Goal: Find specific page/section: Find specific page/section

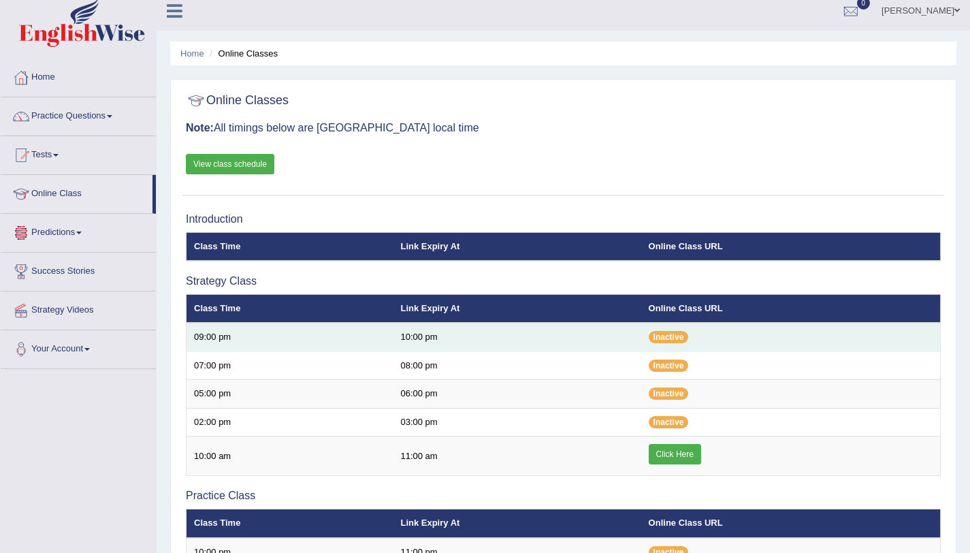
scroll to position [139, 0]
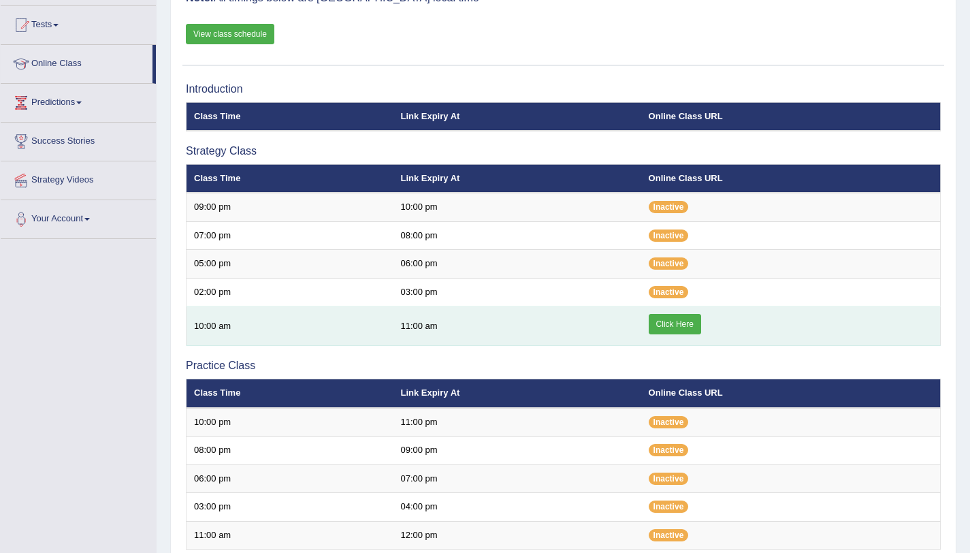
click at [677, 330] on link "Click Here" at bounding box center [675, 324] width 52 height 20
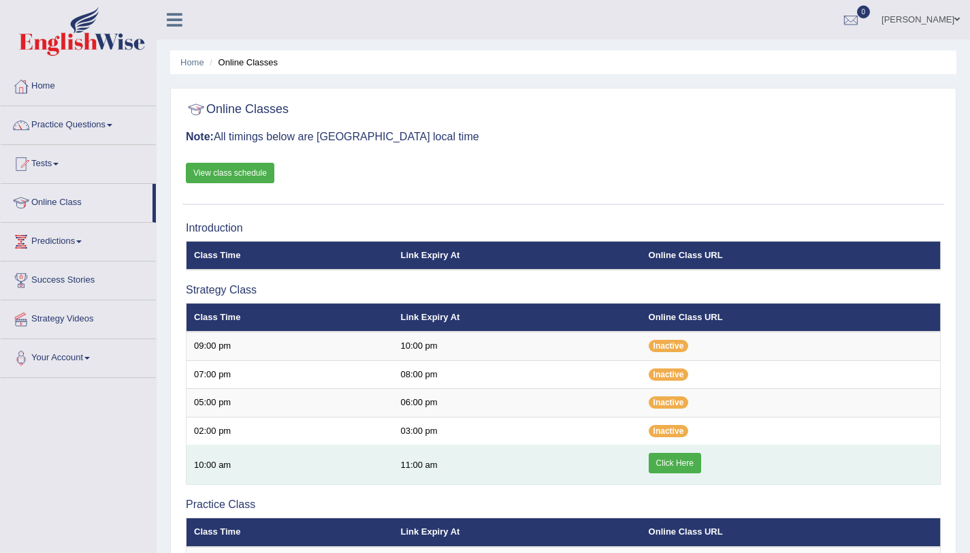
click at [689, 467] on link "Click Here" at bounding box center [675, 463] width 52 height 20
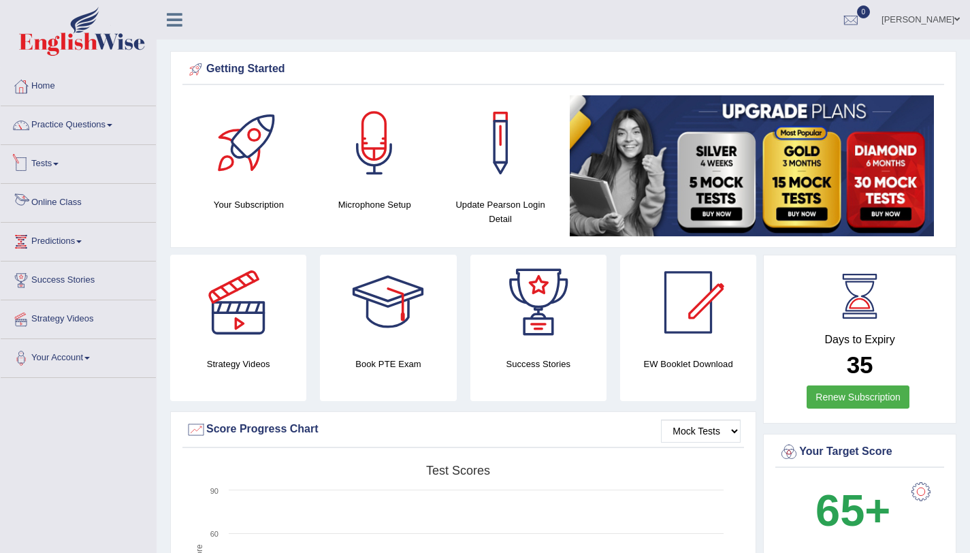
click at [59, 203] on link "Online Class" at bounding box center [78, 201] width 155 height 34
